Goal: Task Accomplishment & Management: Manage account settings

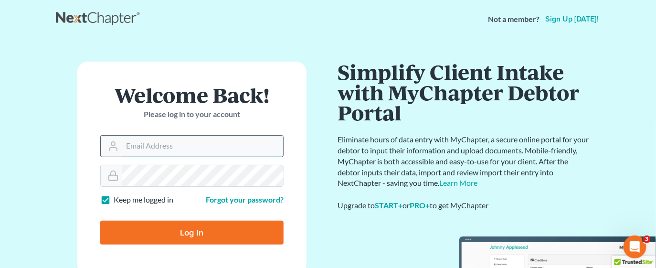
click at [188, 147] on input "Email Address" at bounding box center [202, 146] width 161 height 21
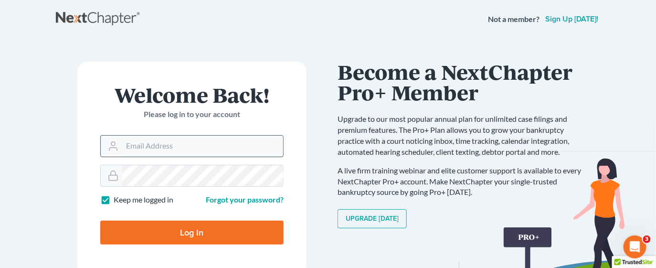
type input "[EMAIL_ADDRESS][DOMAIN_NAME]"
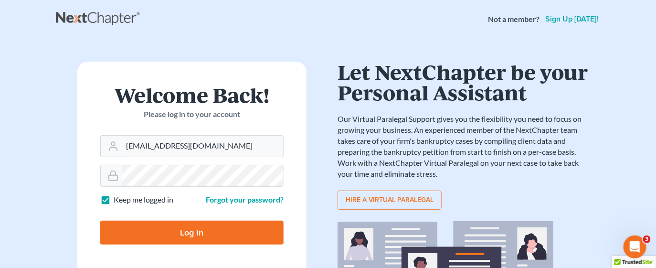
click at [201, 228] on input "Log In" at bounding box center [191, 233] width 183 height 24
type input "Thinking..."
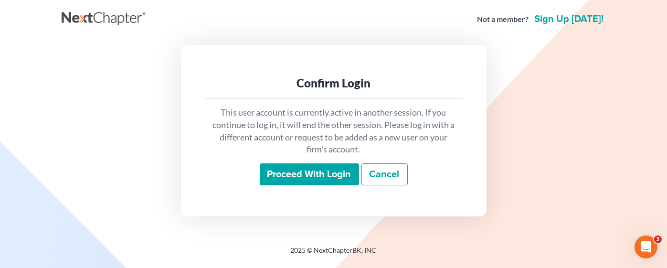
click at [286, 180] on input "Proceed with login" at bounding box center [309, 174] width 99 height 22
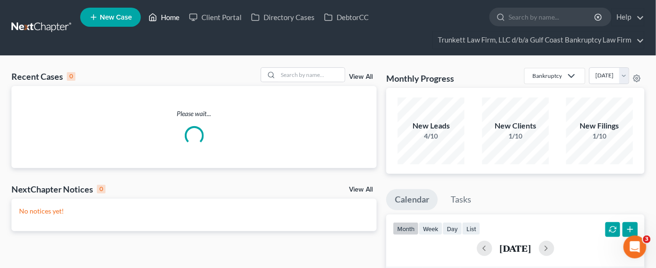
click at [172, 15] on link "Home" at bounding box center [164, 17] width 41 height 17
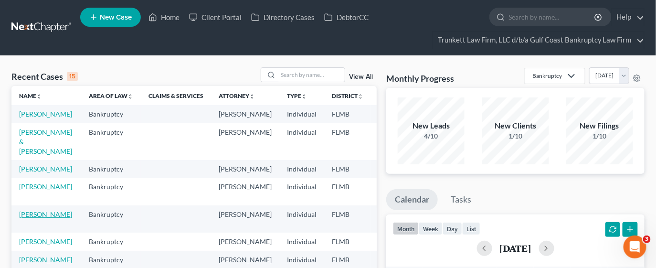
click at [50, 218] on link "[PERSON_NAME]" at bounding box center [45, 214] width 53 height 8
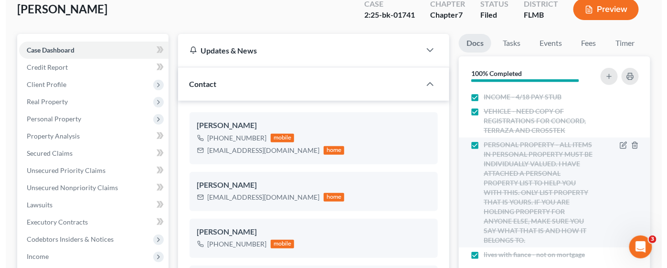
scroll to position [71, 0]
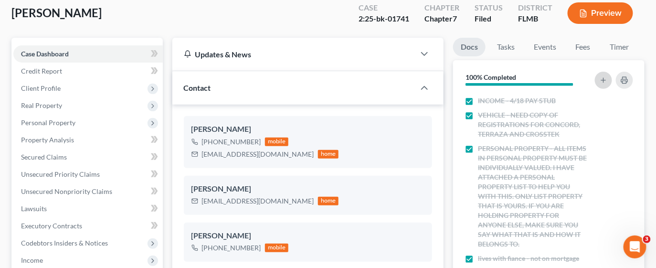
click at [608, 79] on button "button" at bounding box center [603, 80] width 17 height 17
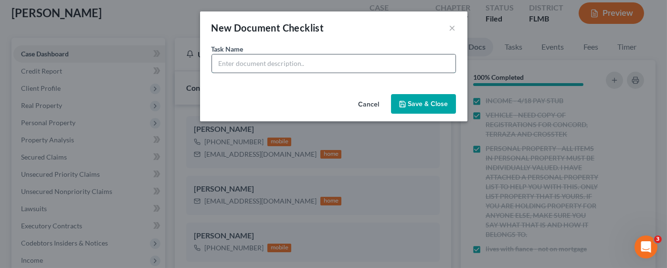
click at [374, 60] on input "text" at bounding box center [334, 63] width 244 height 18
paste input "1. I need your Lake [US_STATE] Bank Statements for August and September - I MUS…"
type input "1. I need your Lake [US_STATE] Bank Statements for August and September - I MUS…"
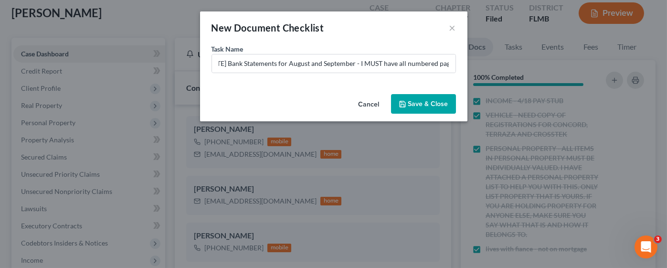
scroll to position [0, 0]
click at [419, 105] on button "Save & Close" at bounding box center [423, 104] width 65 height 20
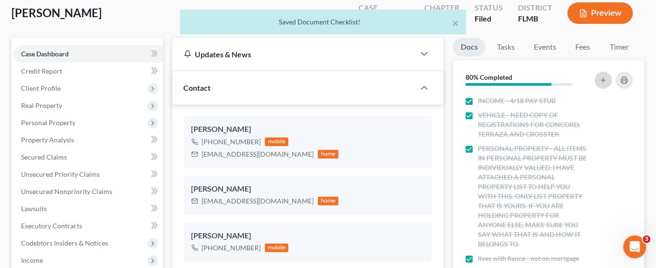
click at [602, 79] on icon "button" at bounding box center [604, 80] width 8 height 8
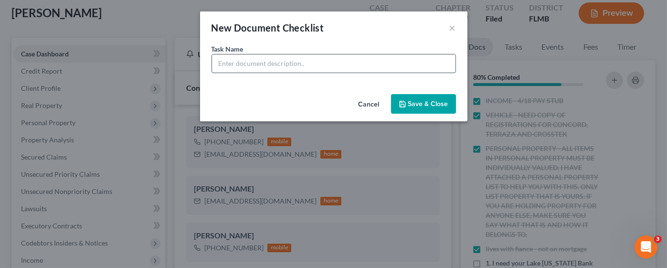
click at [270, 67] on input "text" at bounding box center [334, 63] width 244 height 18
paste input "2. I need BOTH of your September pay stubs. (9/5 & 9/19)"
type input "2. I need BOTH of your September pay stubs. (9/5 & 9/19)"
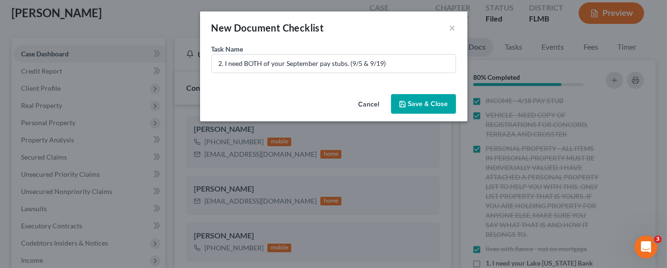
click at [418, 106] on button "Save & Close" at bounding box center [423, 104] width 65 height 20
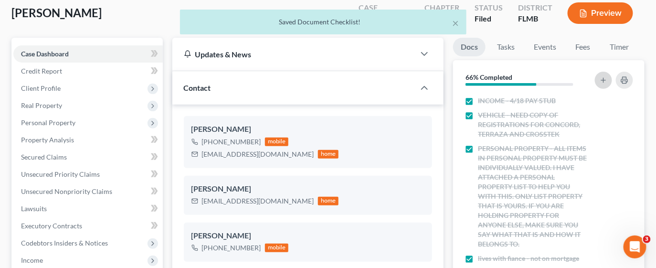
click at [607, 82] on icon "button" at bounding box center [604, 80] width 8 height 8
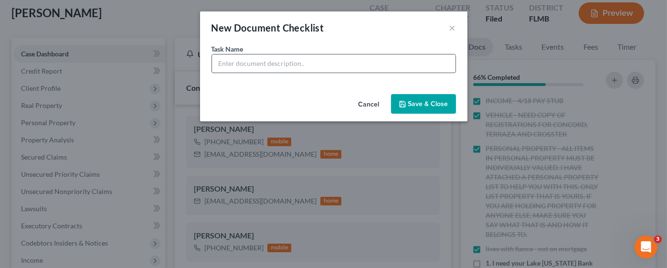
click at [350, 60] on input "text" at bounding box center [334, 63] width 244 height 18
paste input "3. I need a copy of the TITLE for the Chrysler Concord (if you do not have it, …"
type input "3. I need a copy of the TITLE for the Chrysler Concord (if you do not have it, …"
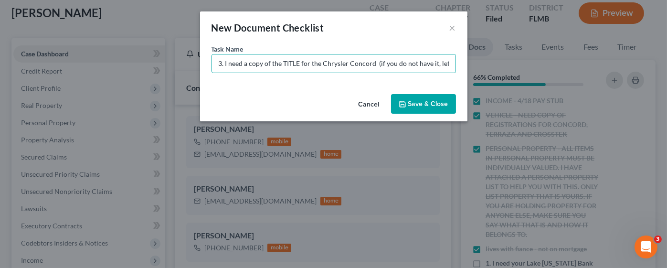
click at [420, 98] on button "Save & Close" at bounding box center [423, 104] width 65 height 20
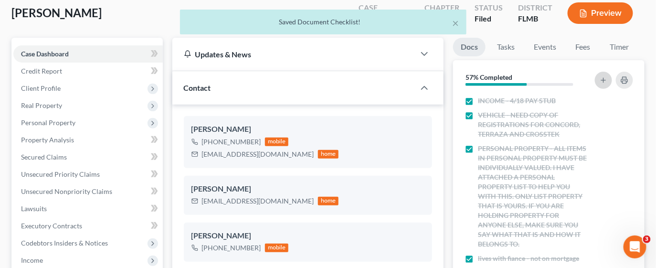
click at [604, 82] on icon "button" at bounding box center [604, 80] width 8 height 8
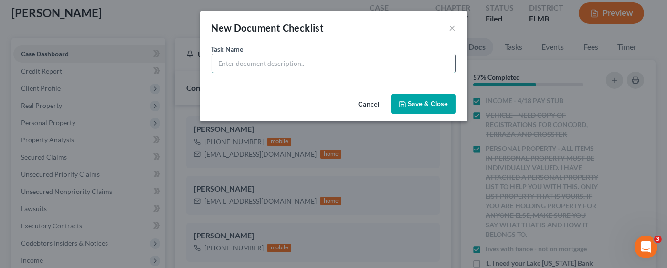
click at [307, 65] on input "text" at bounding box center [334, 63] width 244 height 18
drag, startPoint x: 322, startPoint y: 62, endPoint x: 164, endPoint y: 69, distance: 157.7
click at [164, 69] on div "New Document Checklist × Task Name * v Cancel Save & Close" at bounding box center [333, 134] width 667 height 268
paste input "4. I need a copy of the Registration card for your Subaru Crosstrek. I think I …"
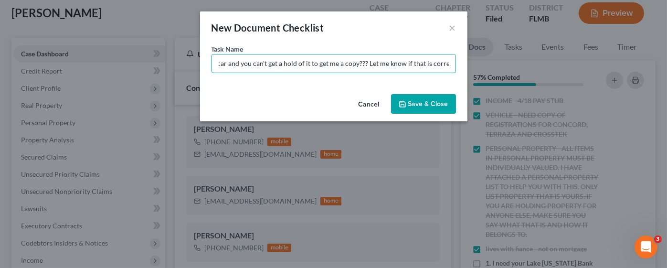
type input "4. I need a copy of the Registration card for your Subaru Crosstrek. I think I …"
click at [417, 99] on button "Save & Close" at bounding box center [423, 104] width 65 height 20
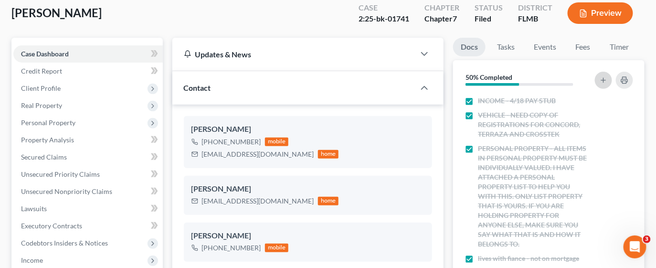
click at [602, 80] on icon "button" at bounding box center [604, 80] width 8 height 8
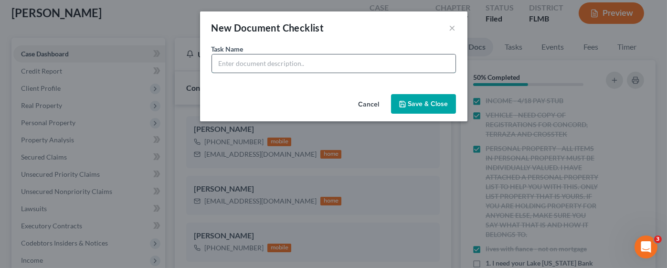
click at [357, 60] on input "text" at bounding box center [334, 63] width 244 height 18
paste input "5. I need you to please check the appropriate box and sign the attached form (i…"
type input "5. I need you to please check the appropriate box and sign the attached form (i…"
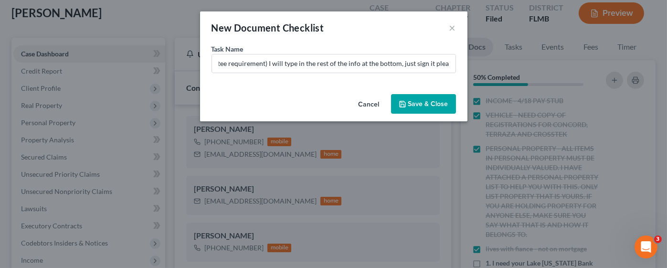
click at [425, 104] on button "Save & Close" at bounding box center [423, 104] width 65 height 20
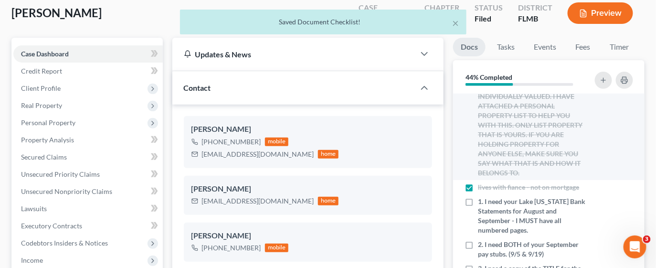
scroll to position [143, 0]
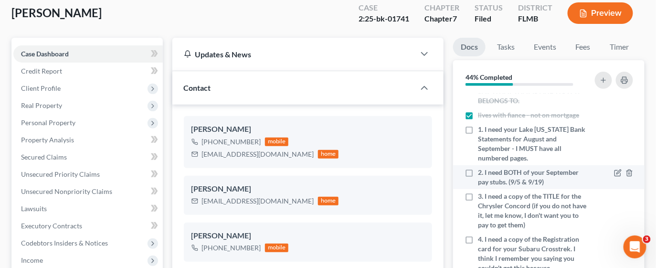
click at [478, 181] on label "2. I need BOTH of your September pay stubs. (9/5 & 9/19)" at bounding box center [533, 177] width 110 height 19
click at [482, 174] on input "2. I need BOTH of your September pay stubs. (9/5 & 9/19)" at bounding box center [485, 171] width 6 height 6
checkbox input "true"
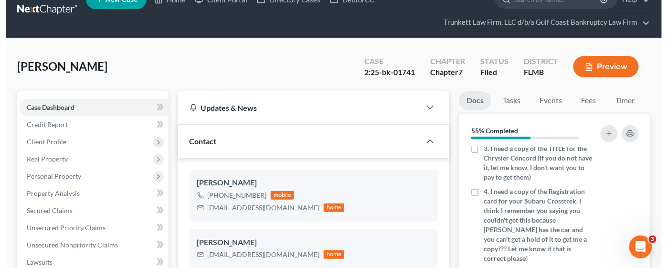
scroll to position [0, 0]
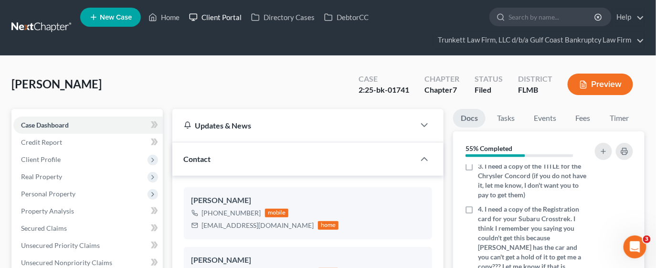
click at [230, 16] on link "Client Portal" at bounding box center [215, 17] width 62 height 17
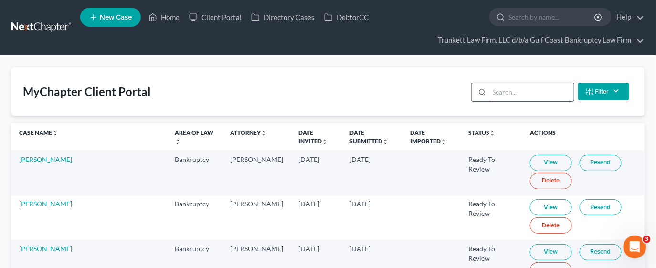
click at [512, 94] on input "search" at bounding box center [531, 92] width 85 height 18
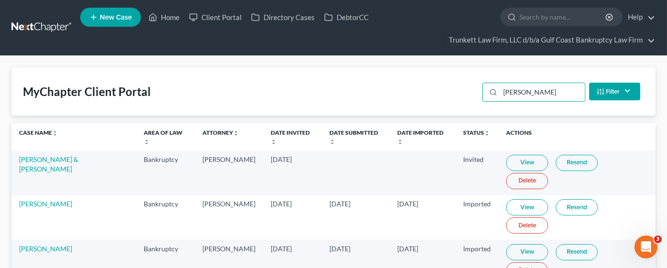
type input "[PERSON_NAME]"
click at [568, 244] on link "Resend" at bounding box center [577, 252] width 42 height 16
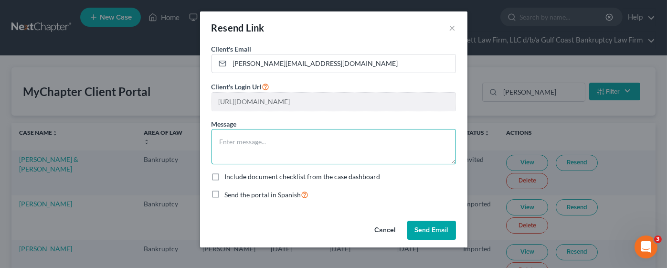
click at [294, 141] on textarea at bounding box center [334, 146] width 244 height 35
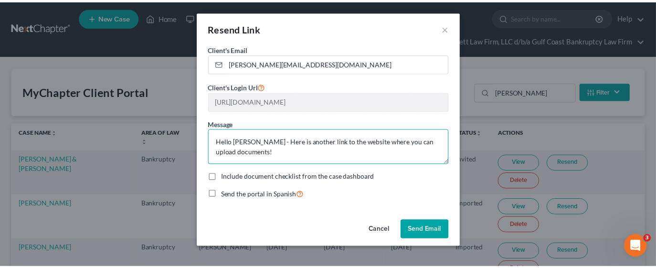
scroll to position [1, 0]
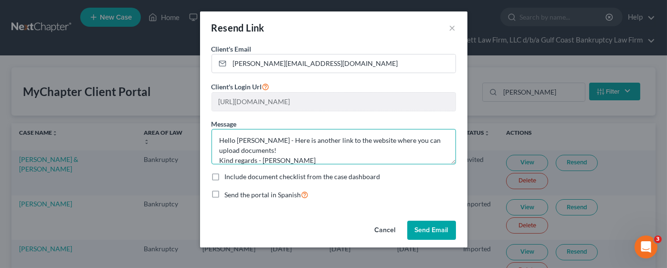
type textarea "Hello [PERSON_NAME] - Here is another link to the website where you can upload …"
click at [417, 226] on button "Send Email" at bounding box center [431, 230] width 49 height 19
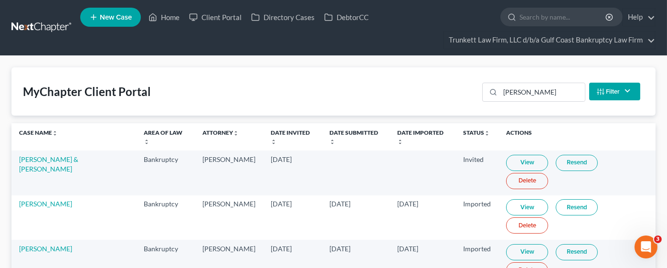
click at [570, 244] on link "Resend" at bounding box center [577, 252] width 42 height 16
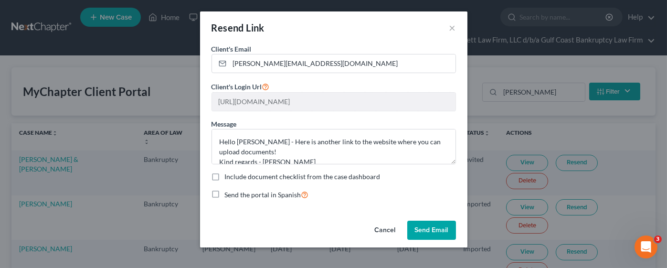
click at [425, 224] on button "Send Email" at bounding box center [431, 230] width 49 height 19
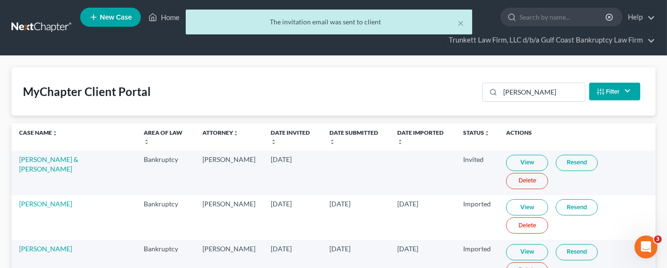
click at [567, 244] on link "Resend" at bounding box center [577, 252] width 42 height 16
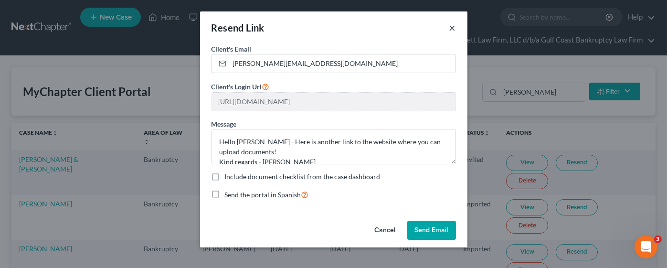
click at [455, 27] on button "×" at bounding box center [452, 27] width 7 height 11
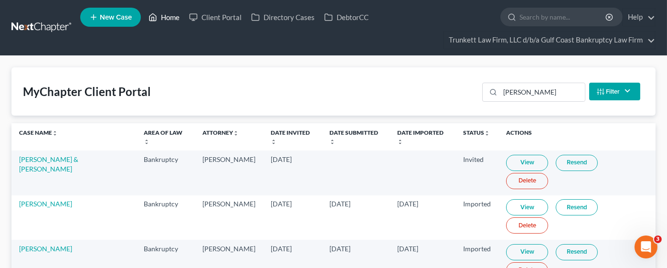
click at [171, 15] on link "Home" at bounding box center [164, 17] width 41 height 17
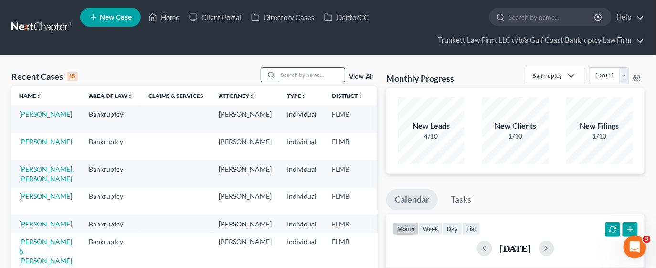
click at [289, 72] on input "search" at bounding box center [311, 75] width 67 height 14
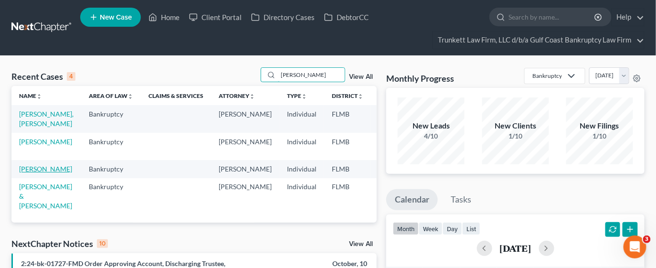
type input "[PERSON_NAME]"
click at [29, 173] on link "[PERSON_NAME]" at bounding box center [45, 169] width 53 height 8
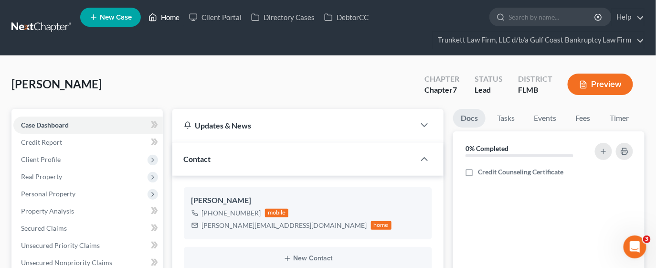
drag, startPoint x: 170, startPoint y: 17, endPoint x: 309, endPoint y: 54, distance: 143.9
click at [170, 17] on link "Home" at bounding box center [164, 17] width 41 height 17
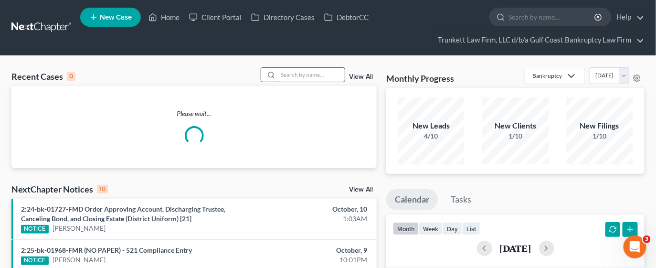
click at [307, 76] on input "search" at bounding box center [311, 75] width 67 height 14
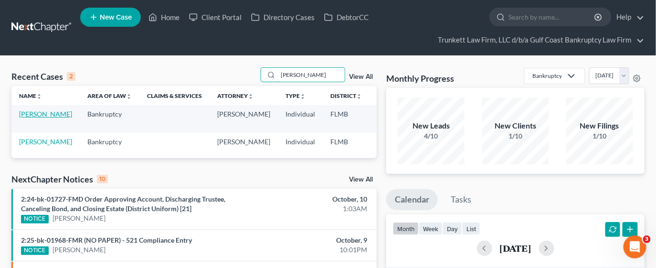
type input "[PERSON_NAME]"
click at [23, 118] on link "[PERSON_NAME]" at bounding box center [45, 114] width 53 height 8
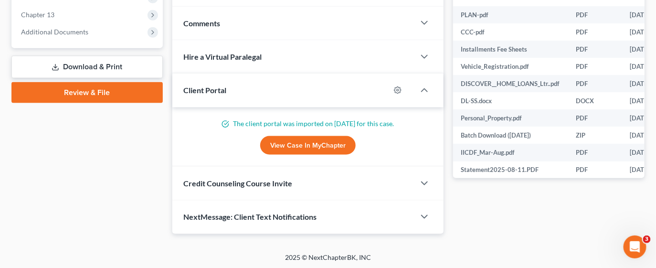
scroll to position [331, 0]
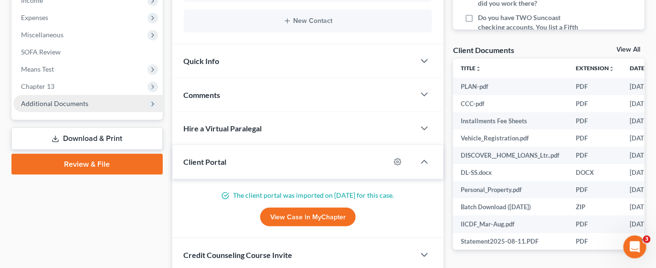
click at [58, 103] on span "Additional Documents" at bounding box center [54, 103] width 67 height 8
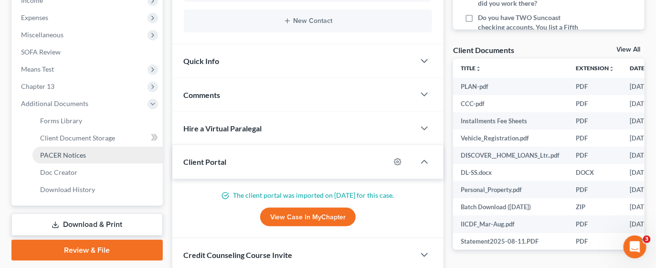
click at [92, 148] on link "PACER Notices" at bounding box center [97, 155] width 130 height 17
